Goal: Information Seeking & Learning: Learn about a topic

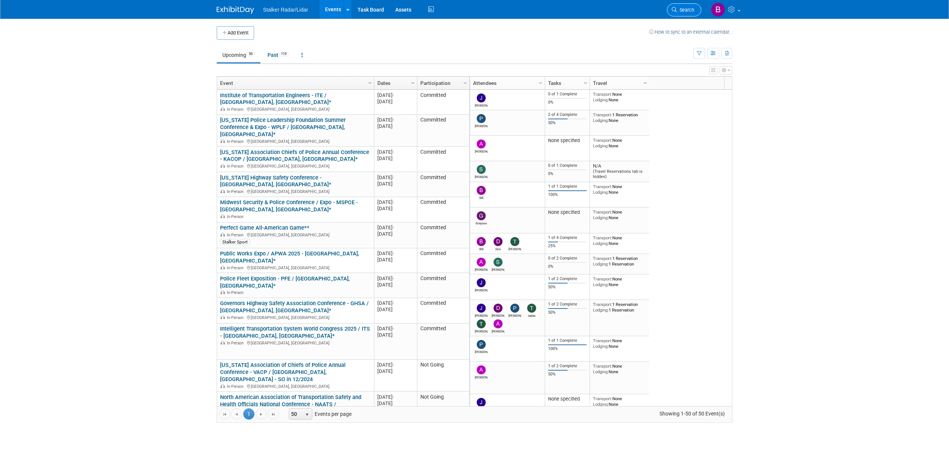
scroll to position [538, 0]
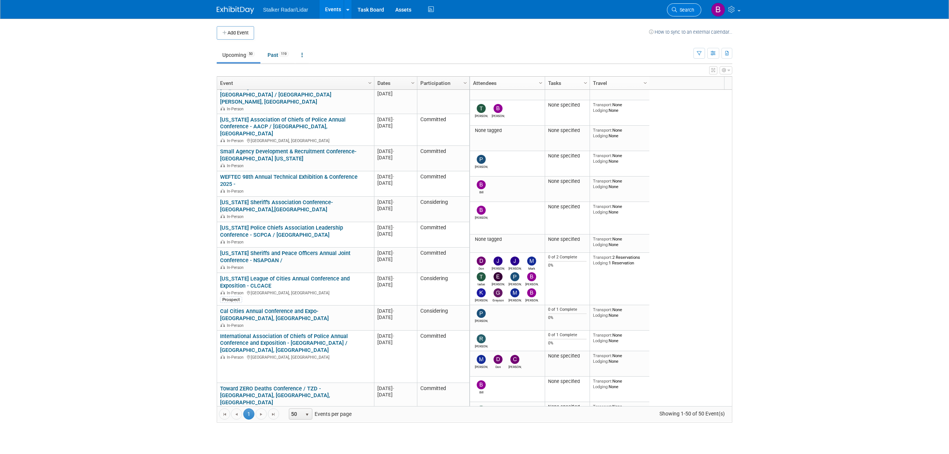
click at [680, 8] on span "Search" at bounding box center [685, 10] width 17 height 6
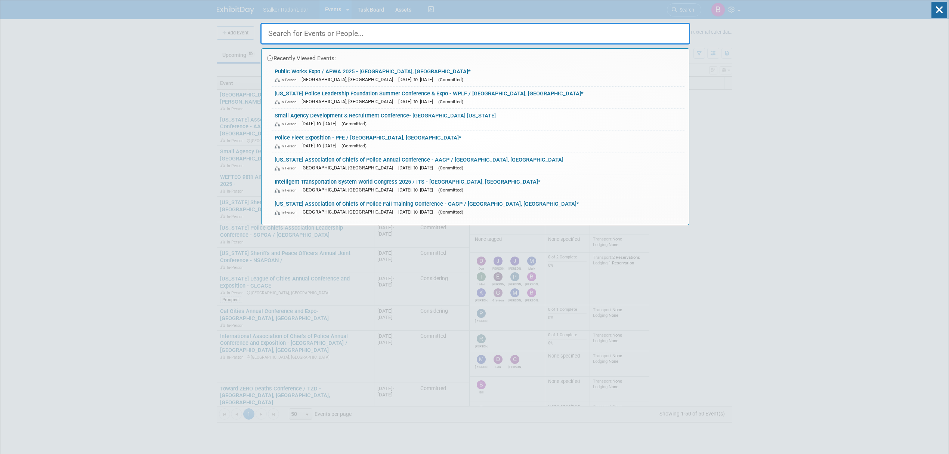
click at [315, 37] on input "text" at bounding box center [476, 34] width 430 height 22
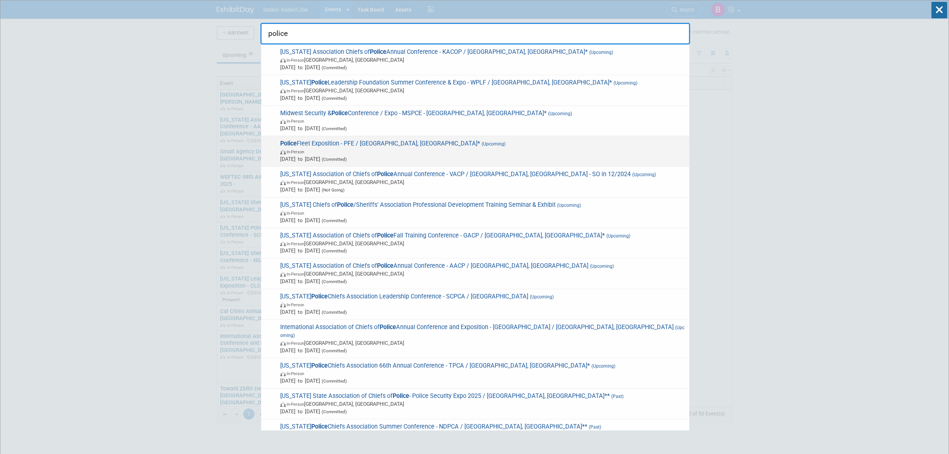
type input "police"
click at [424, 150] on span "In-Person" at bounding box center [483, 151] width 406 height 7
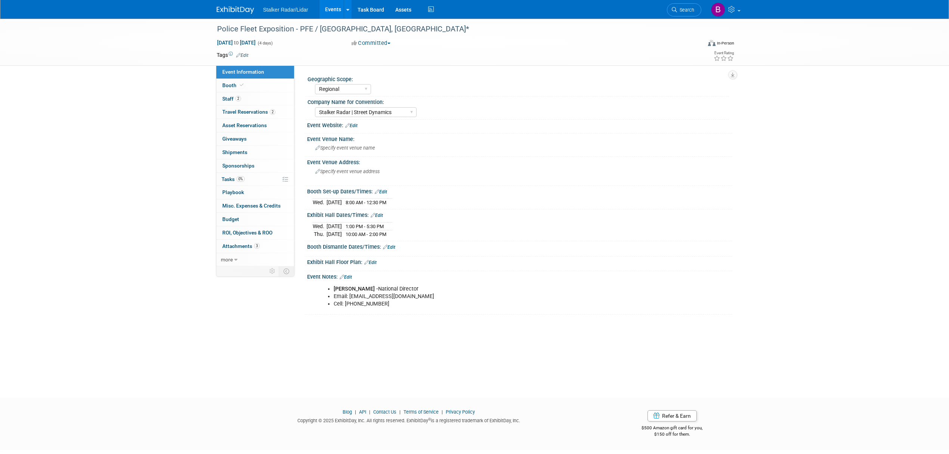
select select "Regional"
select select "Stalker Radar | Street Dynamics"
click at [241, 88] on span "Booth" at bounding box center [233, 85] width 23 height 6
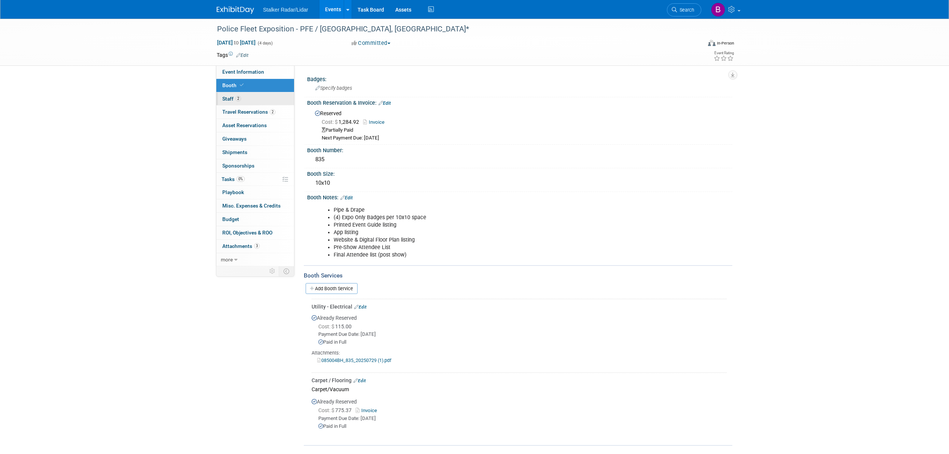
click at [229, 101] on span "Staff 2" at bounding box center [231, 99] width 19 height 6
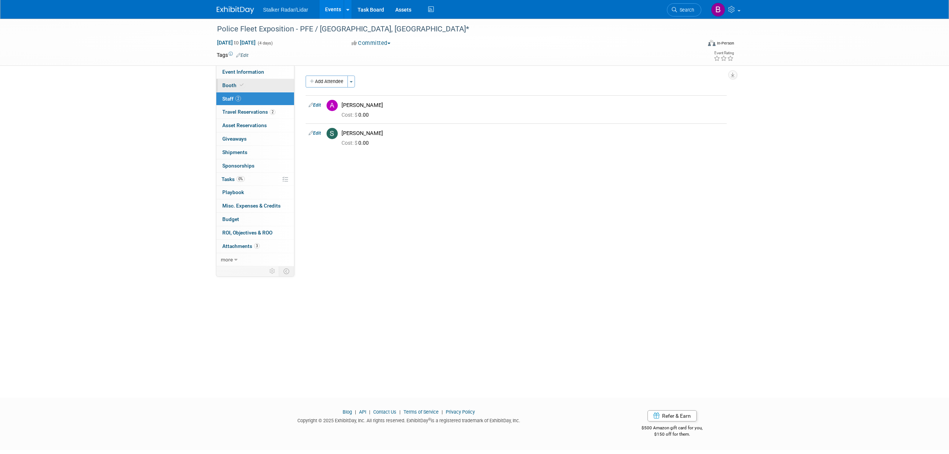
click at [246, 84] on link "Booth" at bounding box center [255, 85] width 78 height 13
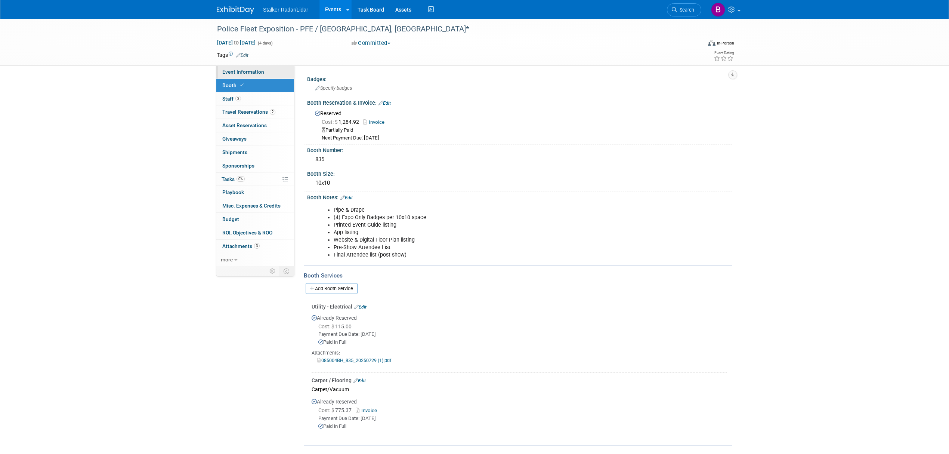
click at [235, 72] on span "Event Information" at bounding box center [243, 72] width 42 height 6
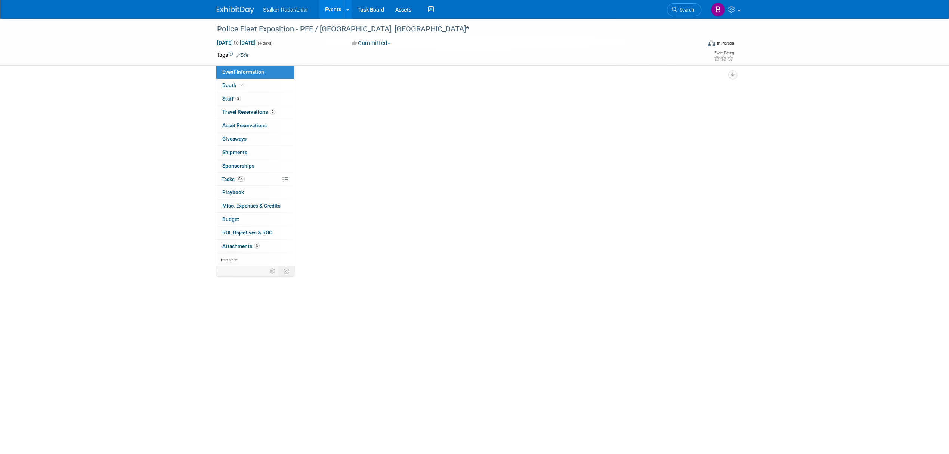
select select "Regional"
select select "Stalker Radar | Street Dynamics"
